Goal: Use online tool/utility

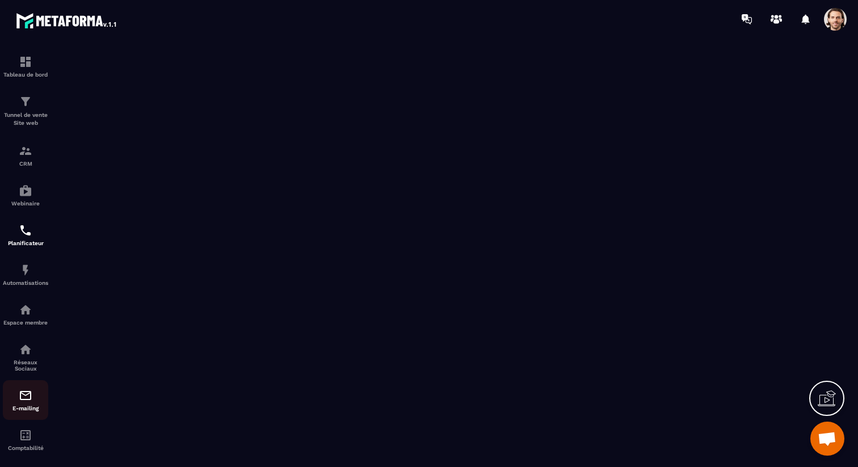
click at [30, 394] on img at bounding box center [26, 396] width 14 height 14
click at [30, 396] on img at bounding box center [26, 396] width 14 height 14
